Goal: Navigation & Orientation: Understand site structure

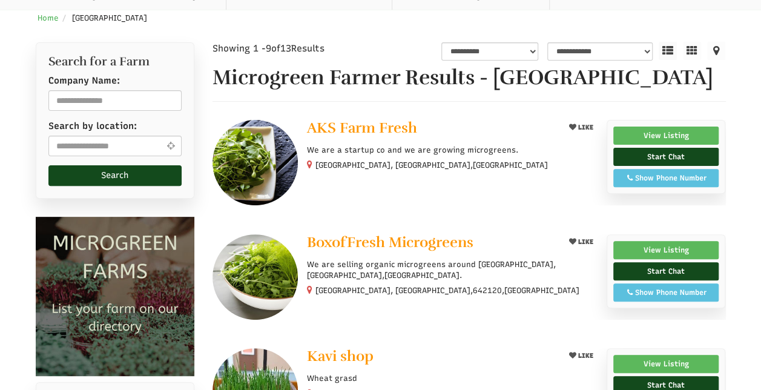
scroll to position [117, 0]
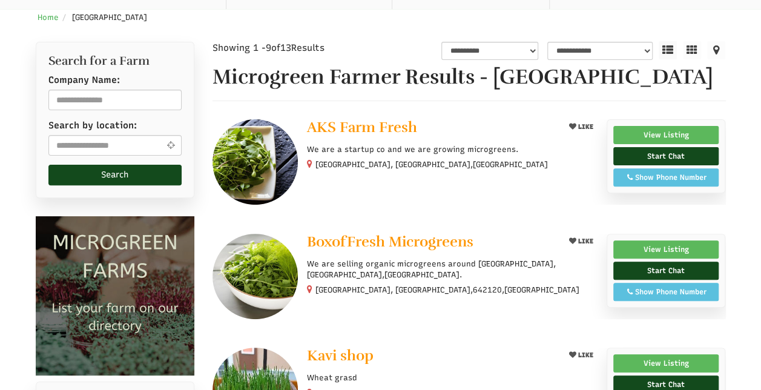
select select "Language Translate Widget"
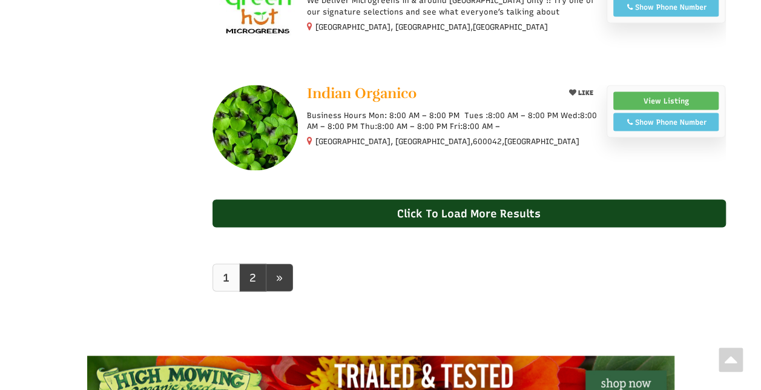
scroll to position [1055, 0]
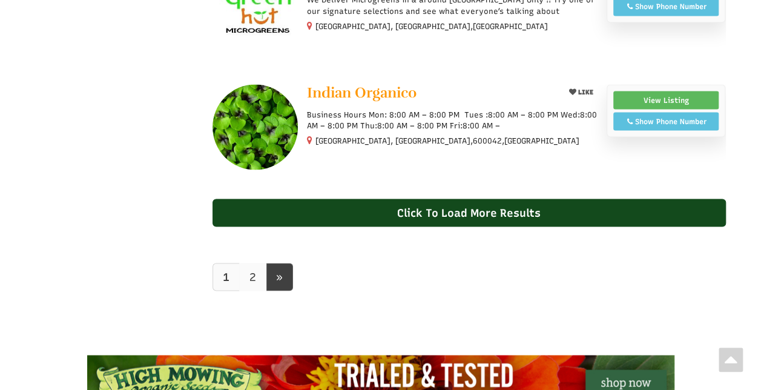
click at [252, 274] on link "2" at bounding box center [252, 277] width 27 height 28
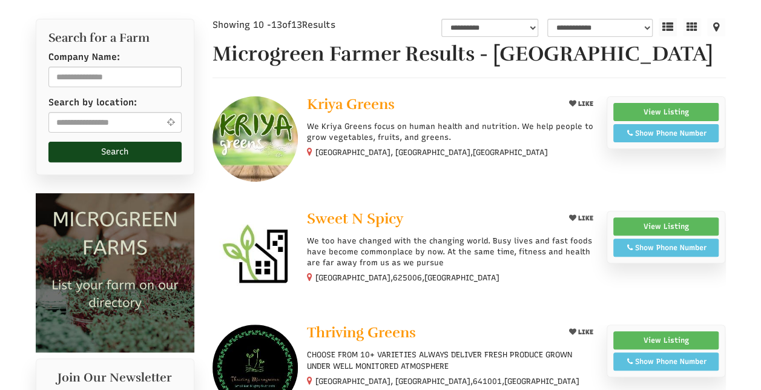
select select "Language Translate Widget"
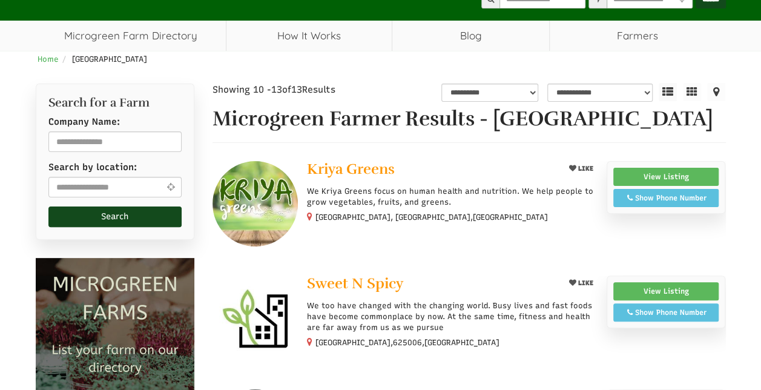
scroll to position [74, 0]
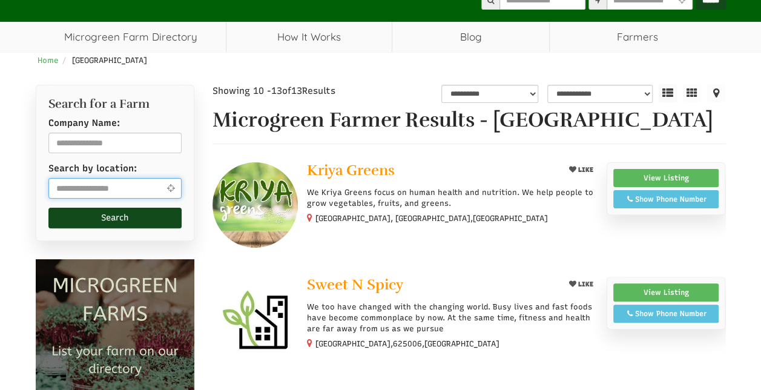
click at [107, 190] on input "text" at bounding box center [115, 188] width 134 height 21
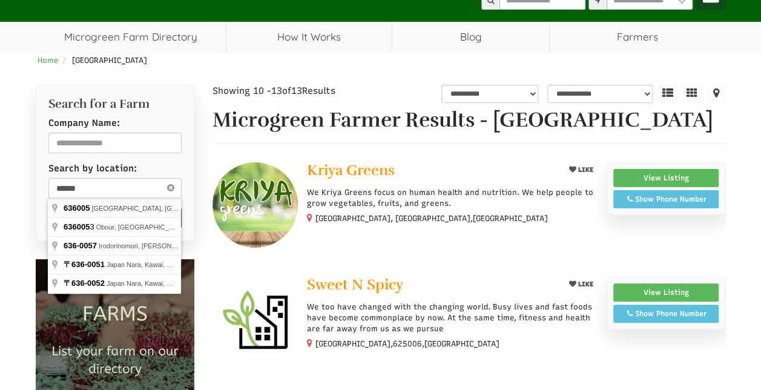
type input "**********"
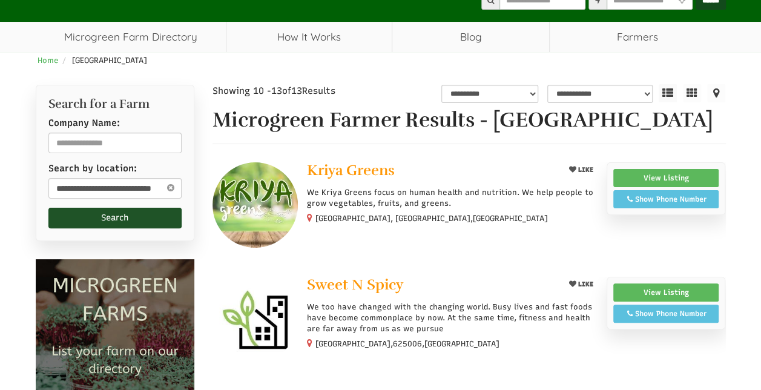
click at [120, 214] on button "Search" at bounding box center [115, 218] width 134 height 21
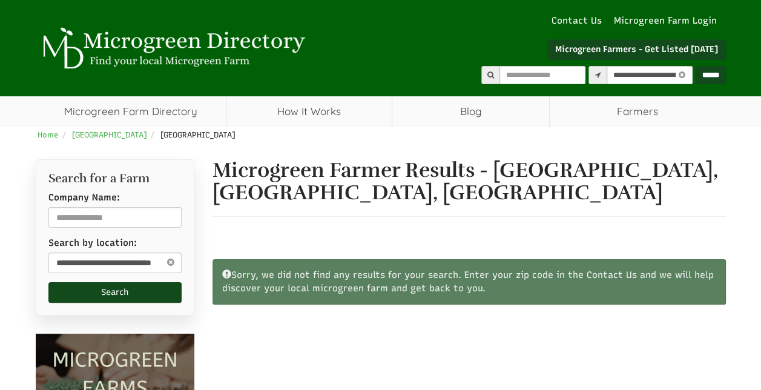
select select "Language Translate Widget"
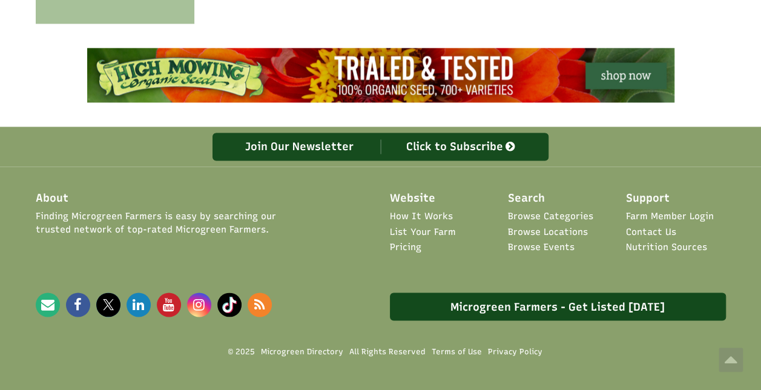
scroll to position [853, 0]
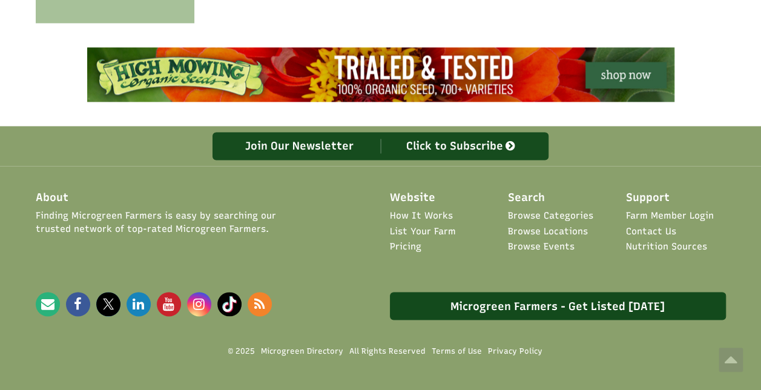
click at [429, 211] on link "How It Works" at bounding box center [421, 216] width 63 height 13
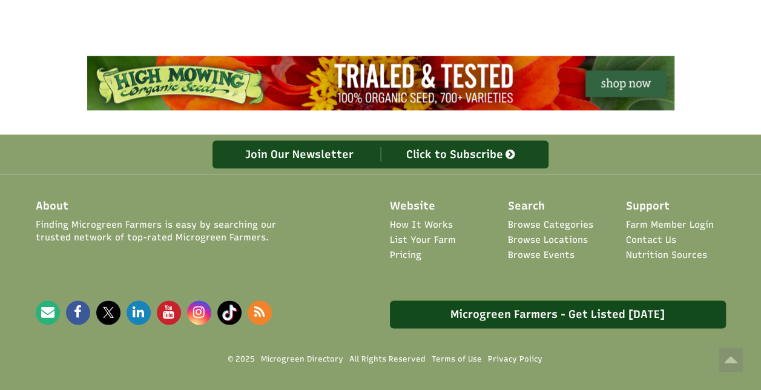
scroll to position [670, 0]
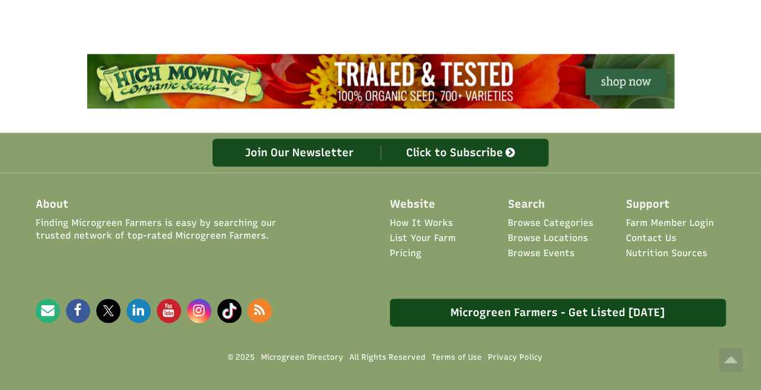
click at [406, 253] on link "Pricing" at bounding box center [405, 253] width 31 height 13
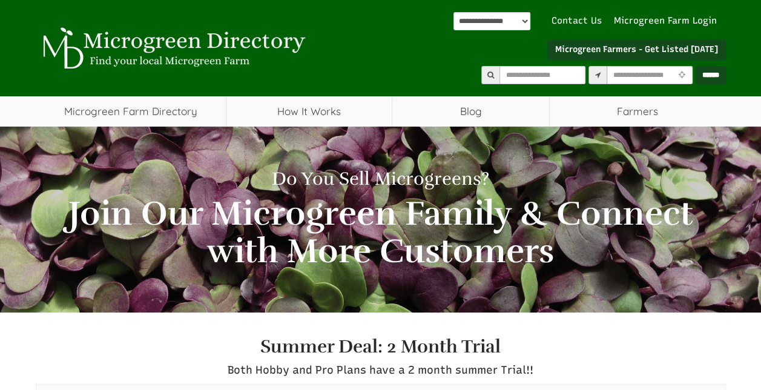
click at [578, 19] on link "Contact Us" at bounding box center [577, 21] width 62 height 13
